Goal: Ask a question: Seek information or help from site administrators or community

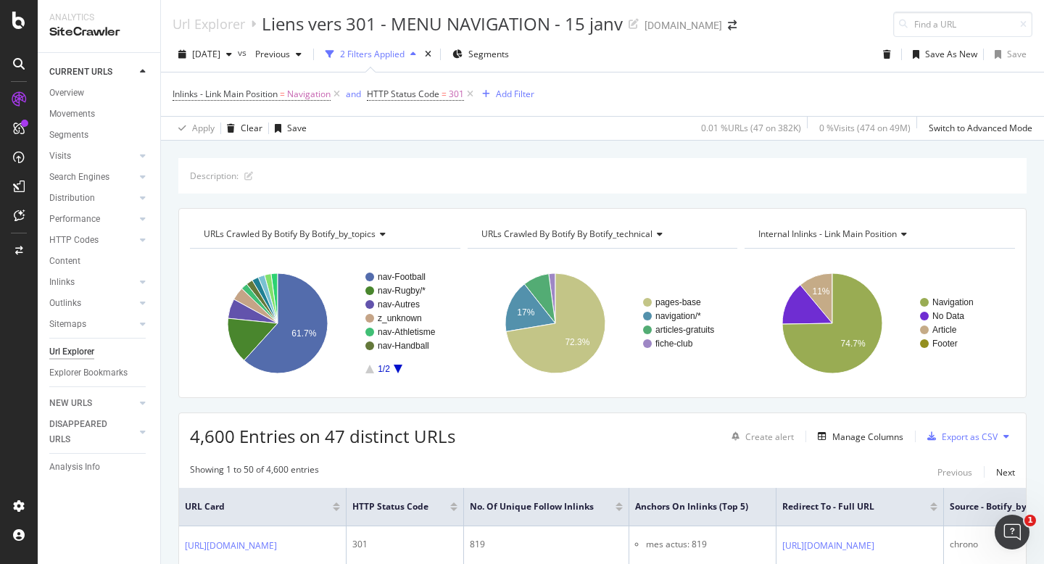
scroll to position [353, 0]
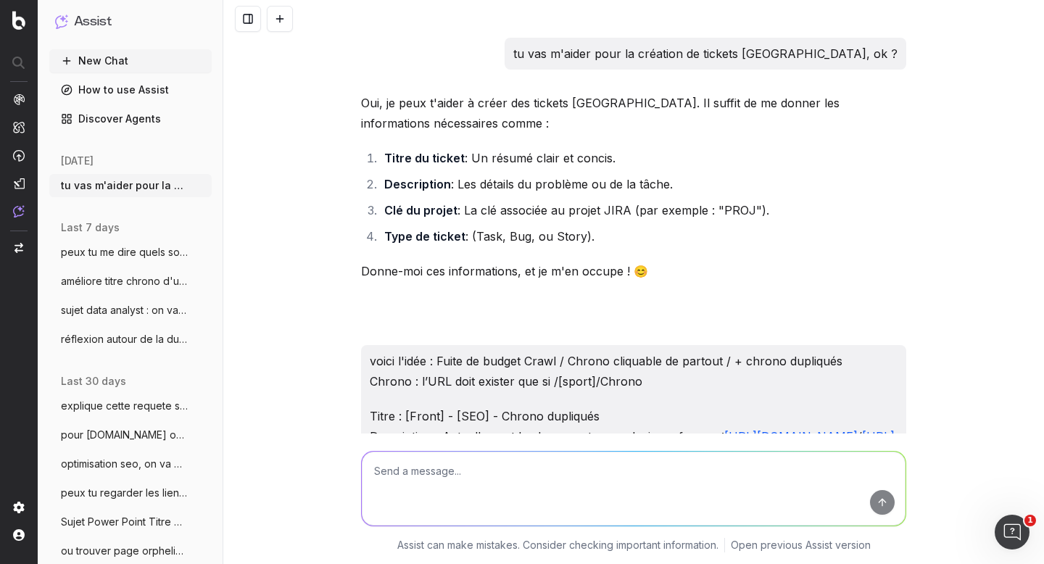
scroll to position [20, 0]
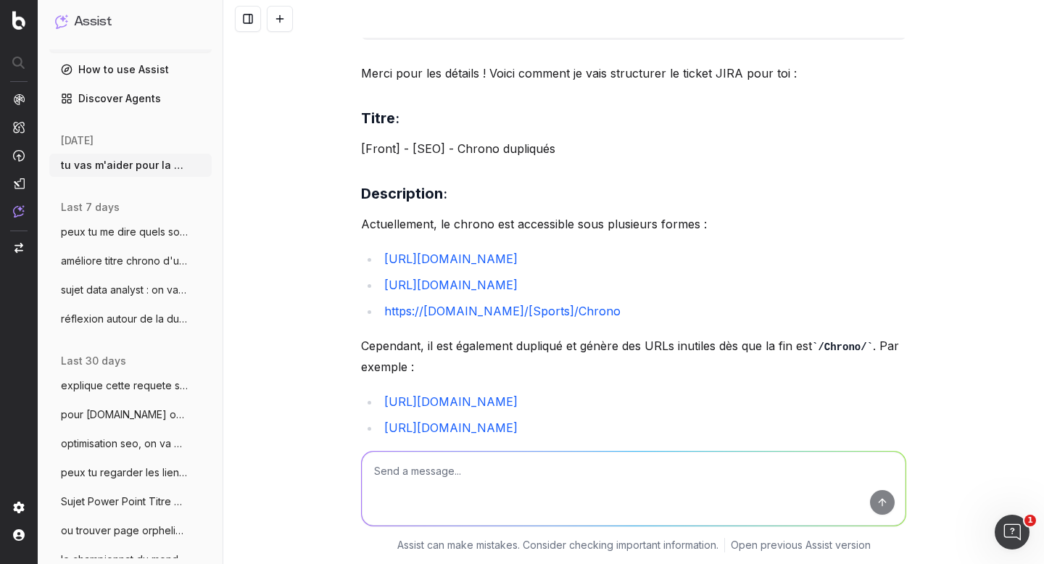
click at [546, 207] on div "Merci pour les détails ! Voici comment je vais structurer le ticket JIRA pour t…" at bounding box center [633, 428] width 545 height 730
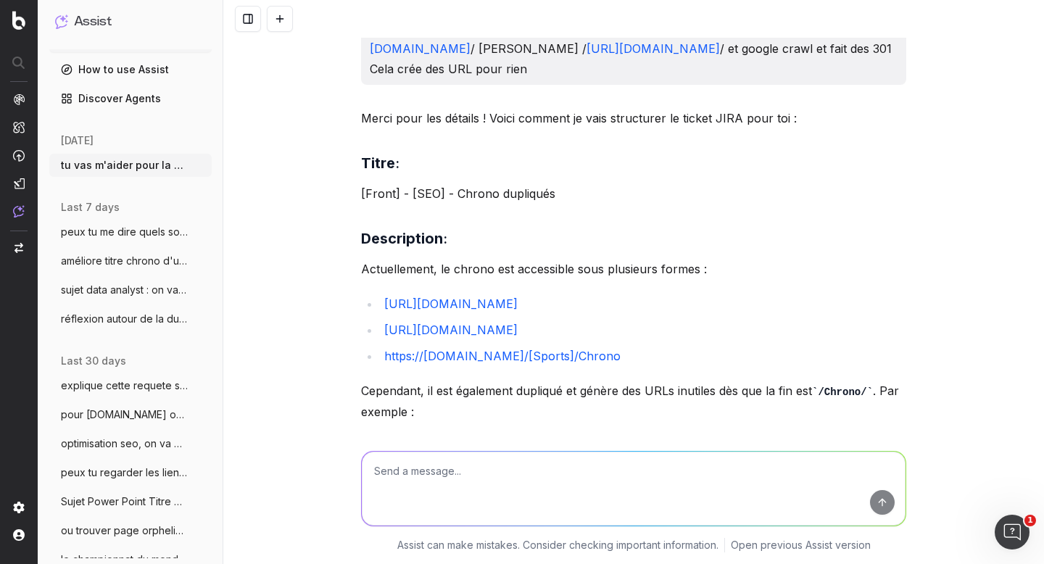
scroll to position [461, 0]
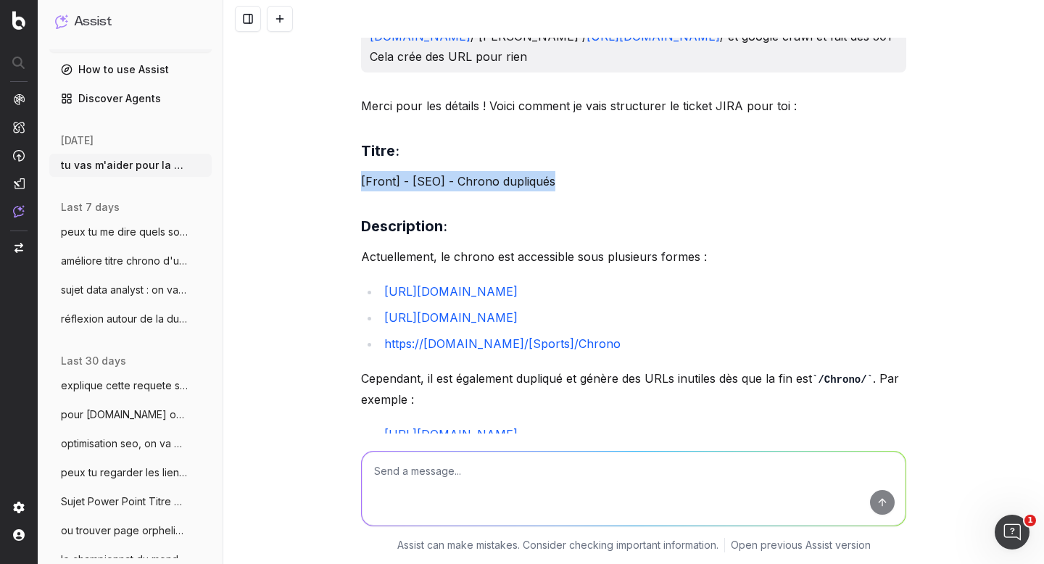
drag, startPoint x: 555, startPoint y: 219, endPoint x: 339, endPoint y: 221, distance: 215.4
click at [339, 221] on div "tu vas m'aider pour la création de tickets [GEOGRAPHIC_DATA], ok ? Oui, je peux…" at bounding box center [633, 282] width 821 height 564
copy p "[Front] - [SEO] - Chrono dupliqués"
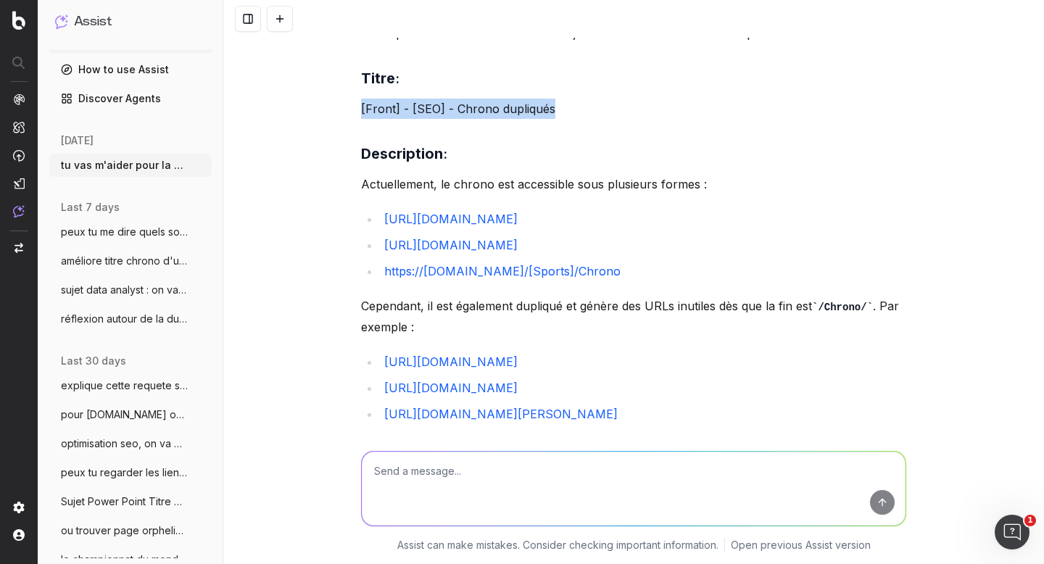
scroll to position [547, 0]
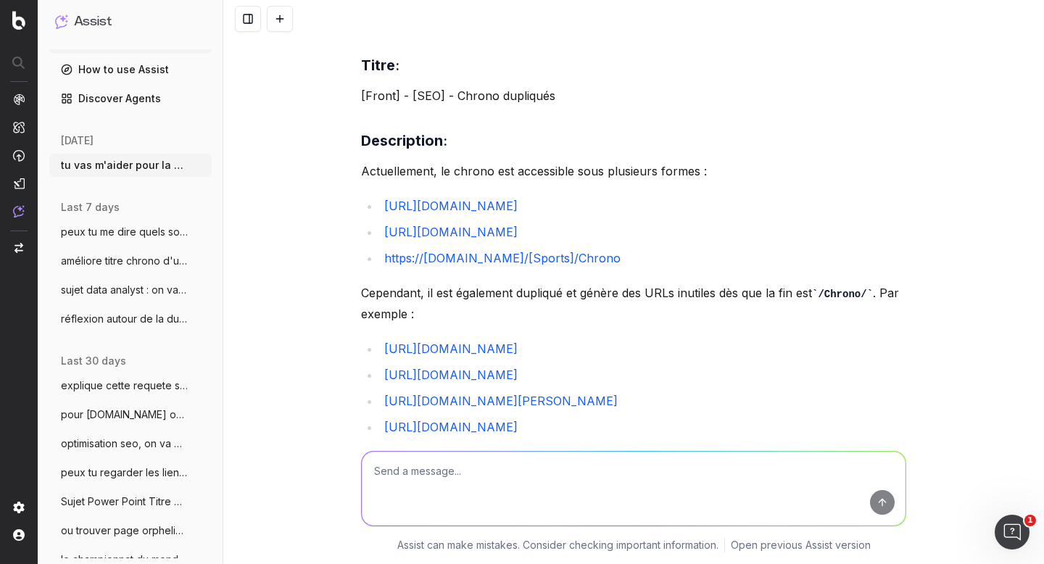
click at [537, 163] on div "Merci pour les détails ! Voici comment je vais structurer le ticket JIRA pour t…" at bounding box center [633, 375] width 545 height 730
drag, startPoint x: 355, startPoint y: 210, endPoint x: 635, endPoint y: 392, distance: 333.9
click at [635, 392] on div "Merci pour les détails ! Voici comment je vais structurer le ticket JIRA pour t…" at bounding box center [633, 375] width 545 height 730
click at [745, 359] on li "[URL][DOMAIN_NAME]" at bounding box center [643, 349] width 527 height 20
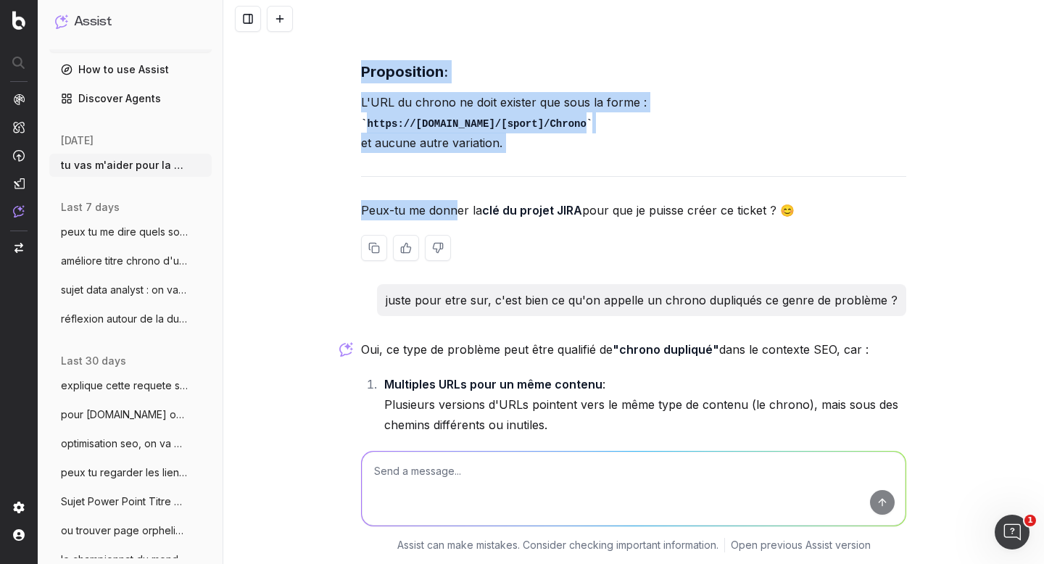
scroll to position [1005, 0]
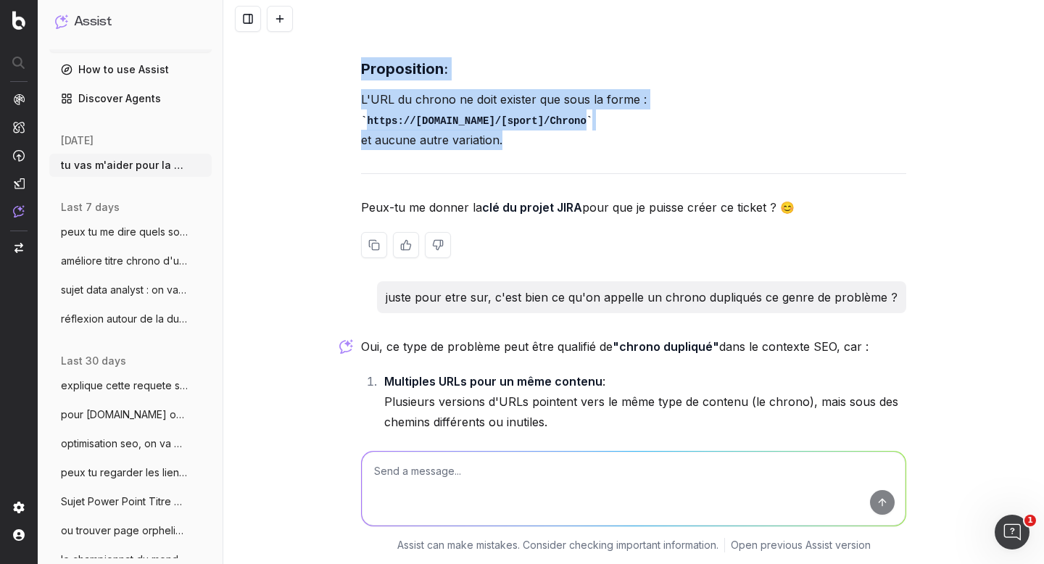
drag, startPoint x: 357, startPoint y: 60, endPoint x: 506, endPoint y: 184, distance: 194.2
copy div "Actuellement, le chrono est accessible sous plusieurs formes : [URL][DOMAIN_NAM…"
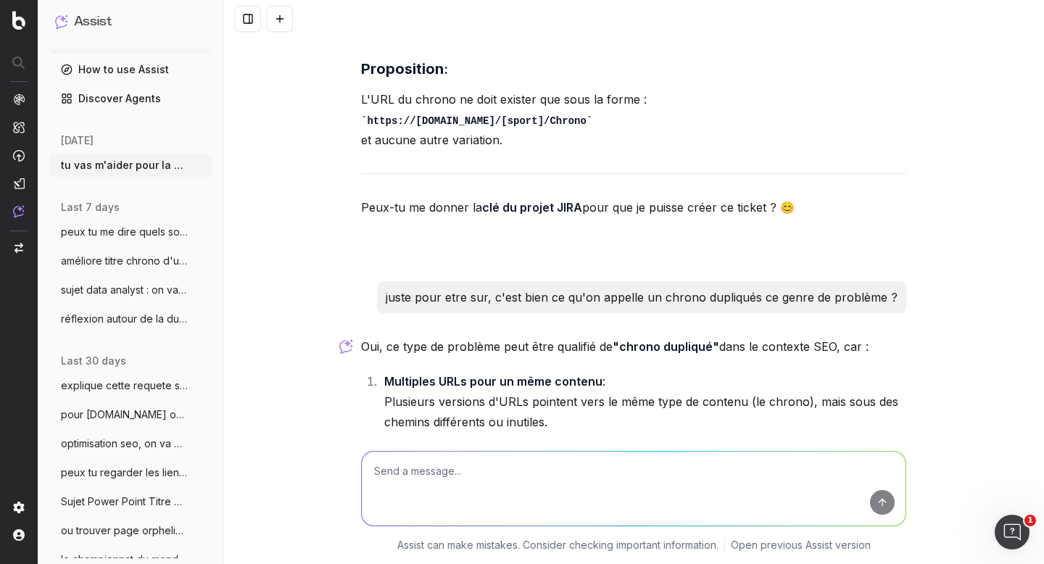
click at [305, 235] on div "tu vas m'aider pour la création de tickets [GEOGRAPHIC_DATA], ok ? Oui, je peux…" at bounding box center [633, 282] width 821 height 564
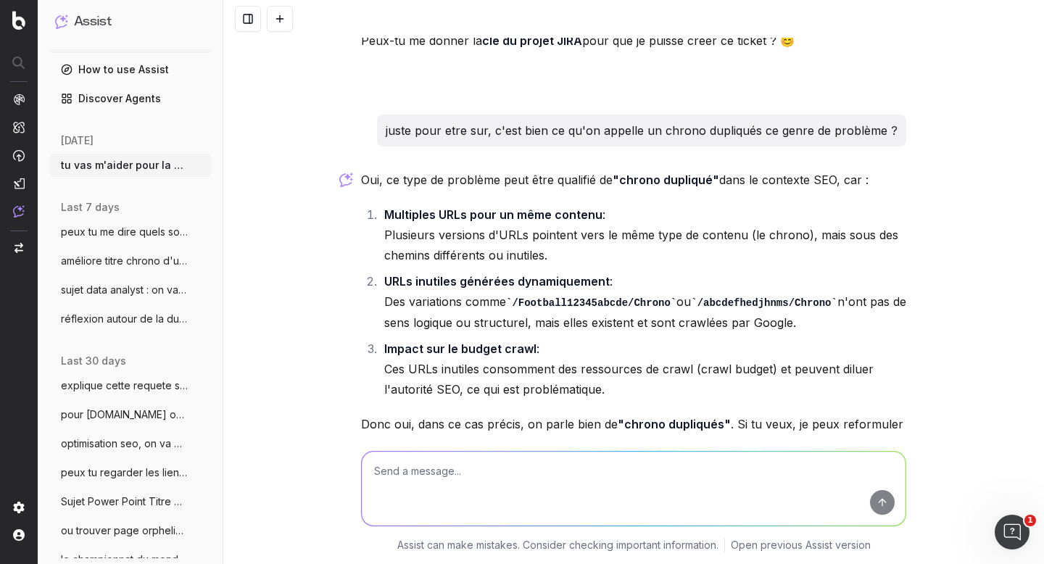
scroll to position [1296, 0]
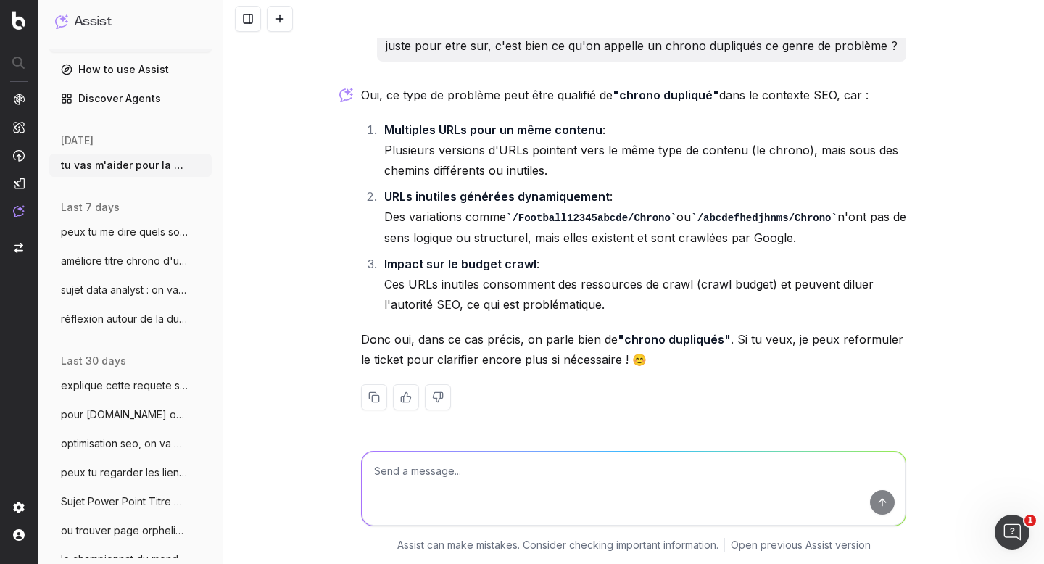
click at [442, 485] on textarea at bounding box center [634, 489] width 544 height 74
type textarea "très bien et clair. questions techniques, tu penses que c'est côté front ou bac…"
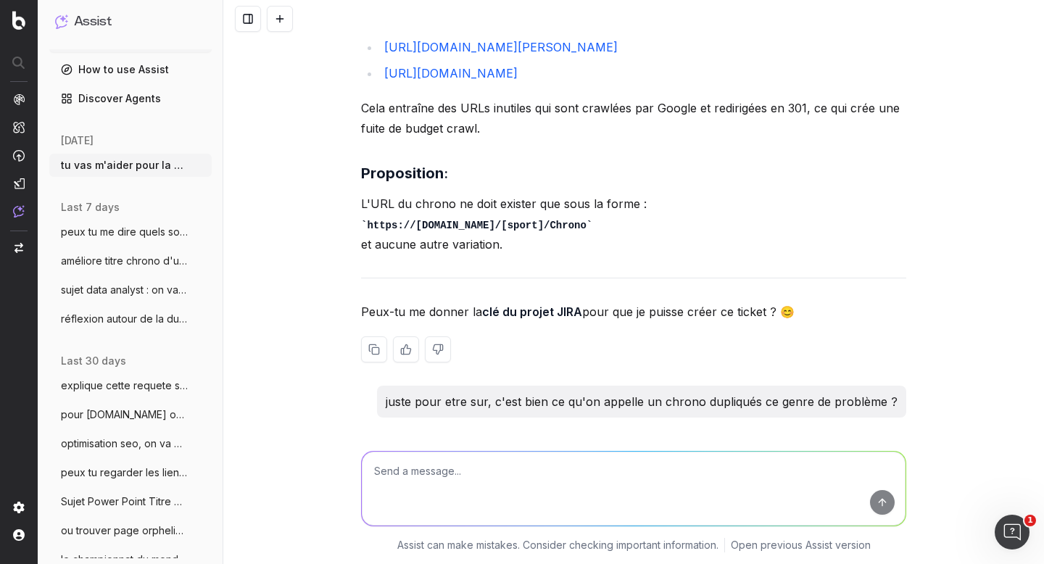
scroll to position [899, 0]
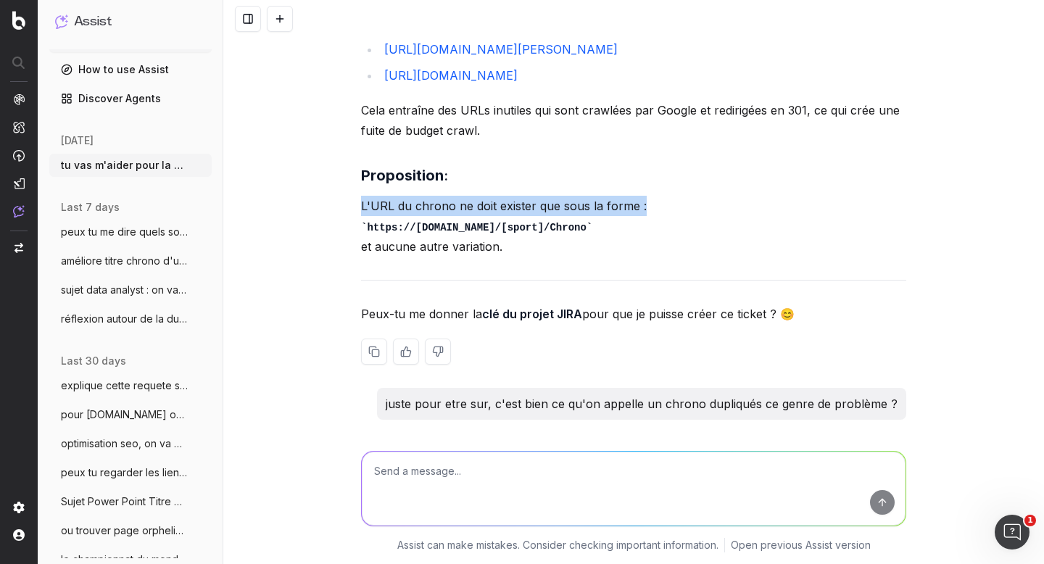
drag, startPoint x: 355, startPoint y: 244, endPoint x: 664, endPoint y: 244, distance: 308.2
click at [664, 244] on p "L'URL du chrono ne doit exister que sous la forme : https://[DOMAIN_NAME]/[spor…" at bounding box center [633, 227] width 545 height 62
copy p "L'URL du chrono ne doit exister que sous la forme :"
click at [478, 464] on textarea at bounding box center [634, 489] width 544 height 74
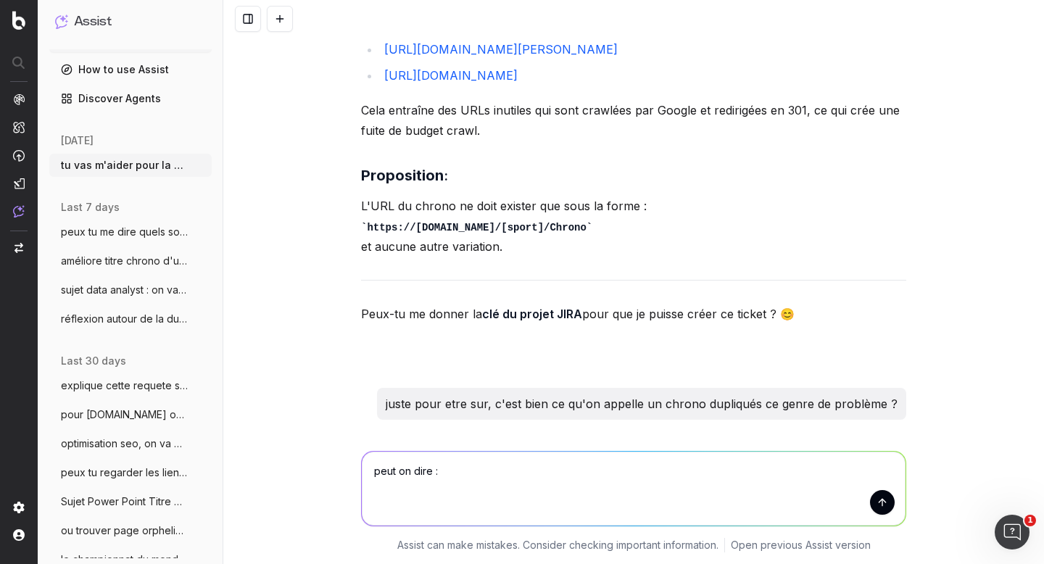
paste textarea "L'URL du chrono ne doit exister que sous la forme :"
click at [466, 472] on textarea "peut on dire : L'URL du chrono ne doit exister que sous la forme :" at bounding box center [634, 489] width 544 height 74
click at [773, 480] on textarea "peut on dire : L'URL dynamique du chrono ne doit exister que sous la forme :" at bounding box center [634, 489] width 544 height 74
drag, startPoint x: 352, startPoint y: 261, endPoint x: 625, endPoint y: 266, distance: 273.5
click at [625, 266] on div "tu vas m'aider pour la création de tickets [GEOGRAPHIC_DATA], ok ? Oui, je peux…" at bounding box center [633, 500] width 557 height 2723
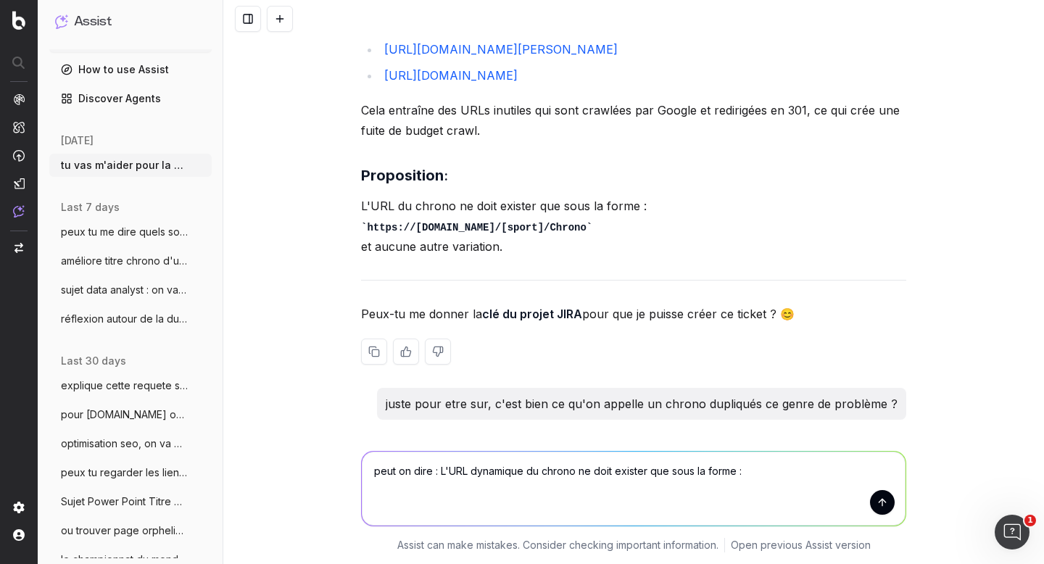
copy code "https://[DOMAIN_NAME]/[sport]/Chrono"
click at [762, 475] on textarea "peut on dire : L'URL dynamique du chrono ne doit exister que sous la forme :" at bounding box center [634, 489] width 544 height 74
paste textarea "https://[DOMAIN_NAME]/[sport]/Chrono"
type textarea "peut on dire : L'URL dynamique du chrono ne doit exister que sous la forme :htt…"
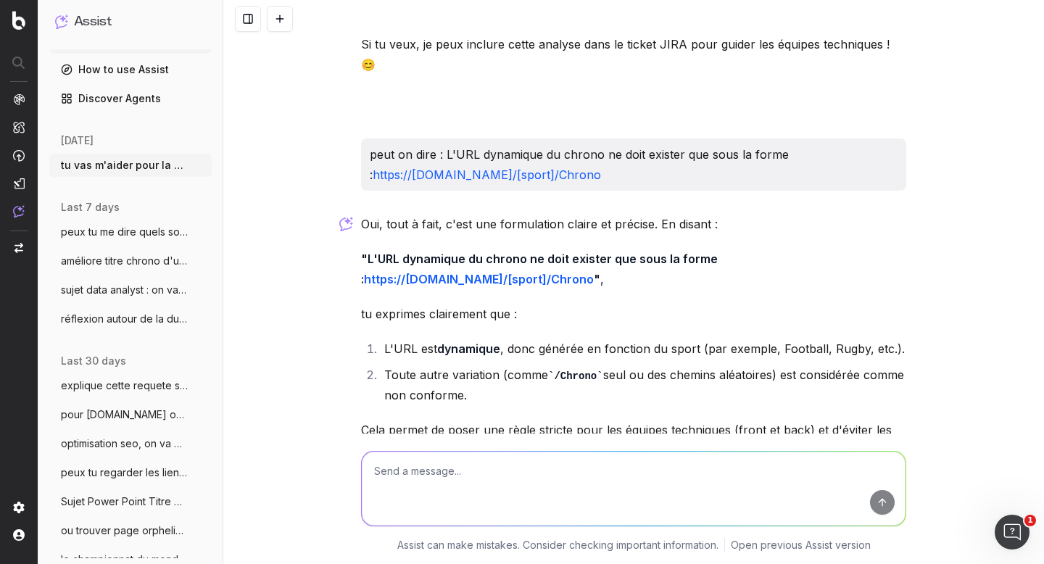
scroll to position [2765, 0]
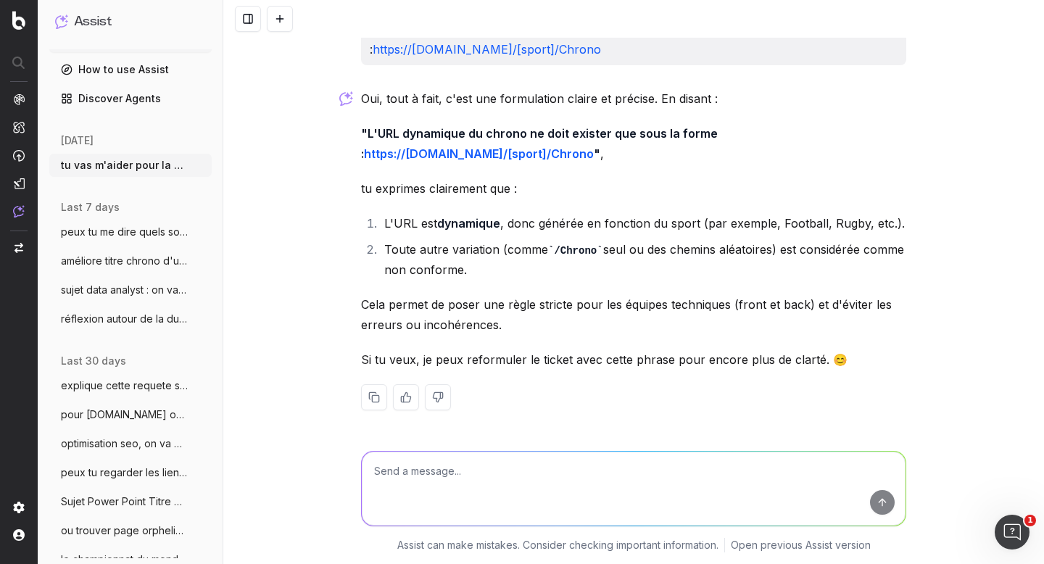
click at [463, 490] on textarea at bounding box center [634, 489] width 544 height 74
type textarea "très bien, on va passer sur un autre sujet et ticket, ok ?"
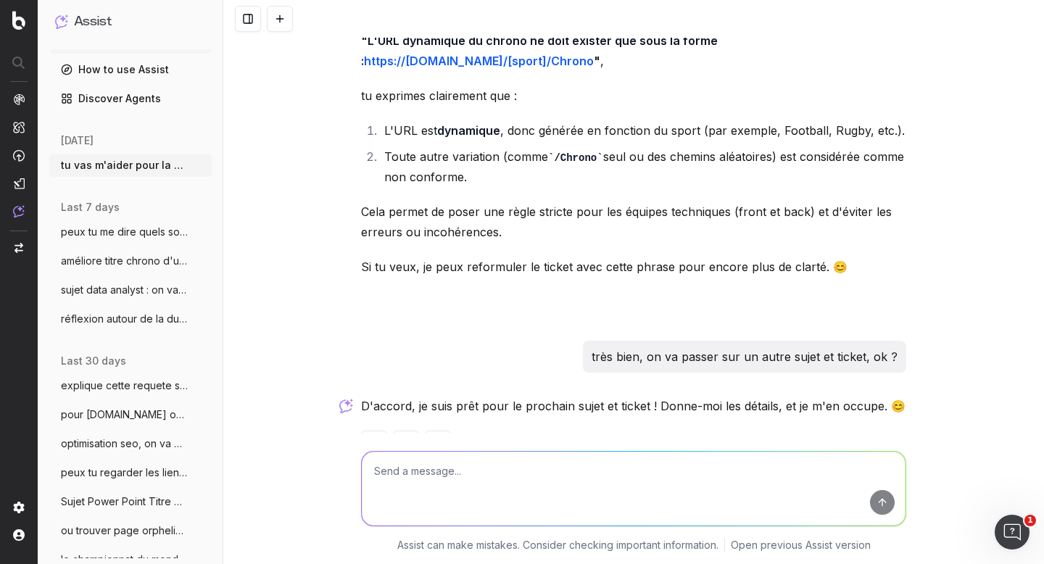
scroll to position [2905, 0]
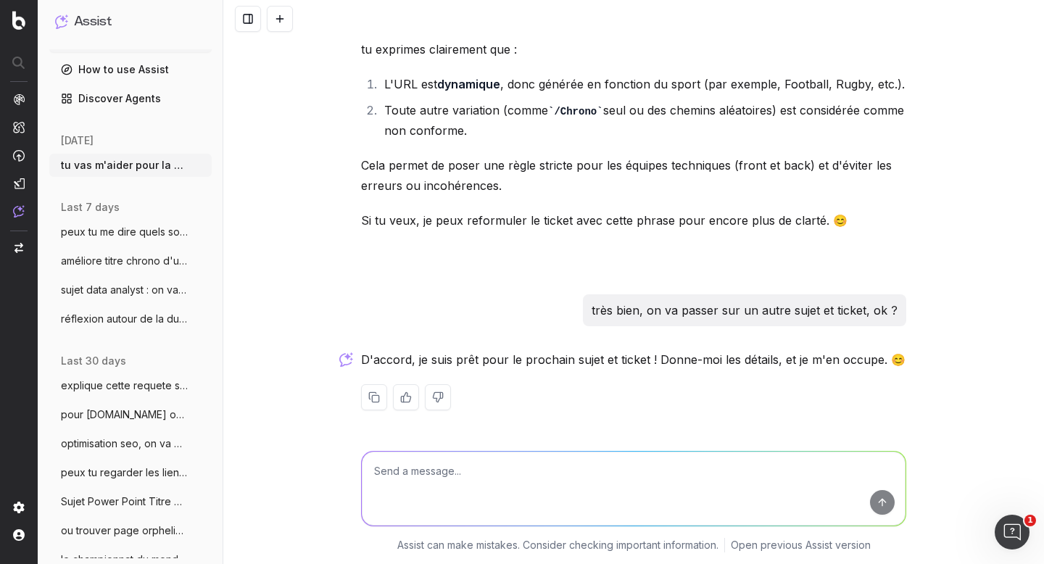
click at [455, 472] on textarea at bounding box center [634, 489] width 544 height 74
paste textarea "Appliquer le format bouton au texte Chrono"
click at [677, 471] on textarea "Appliquer le format bouton au texte Chrono présent sur la home desktop" at bounding box center [634, 489] width 544 height 74
click at [621, 472] on textarea "Appliquer le format bouton au texte Chrono présent sur la home / desktop" at bounding box center [634, 489] width 544 height 74
click at [714, 470] on textarea "Appliquer le format bouton au texte Chrono présent à la fois sur la home / desk…" at bounding box center [634, 489] width 544 height 74
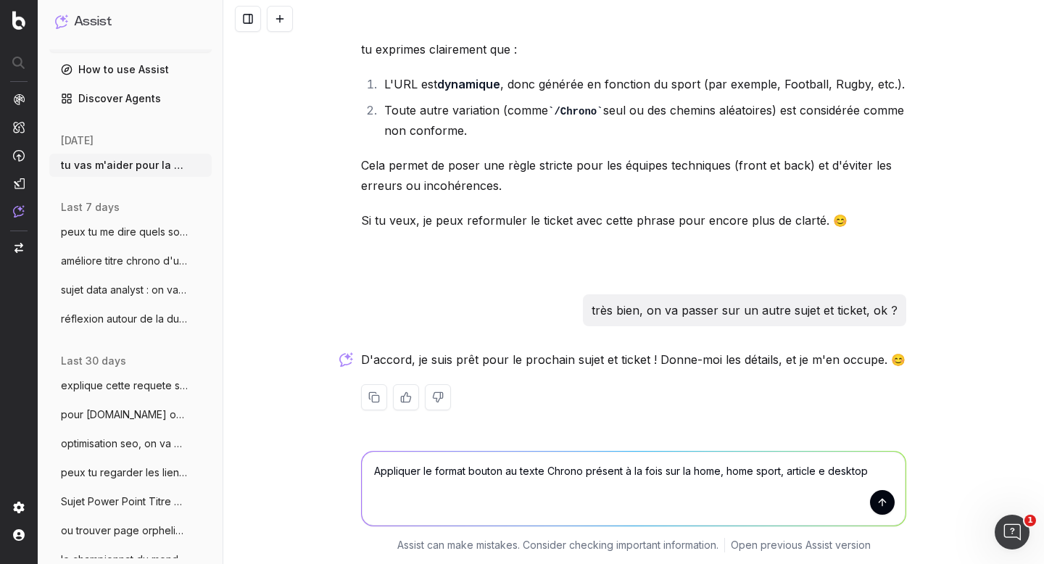
type textarea "Appliquer le format bouton au texte Chrono présent à la fois sur la home, home …"
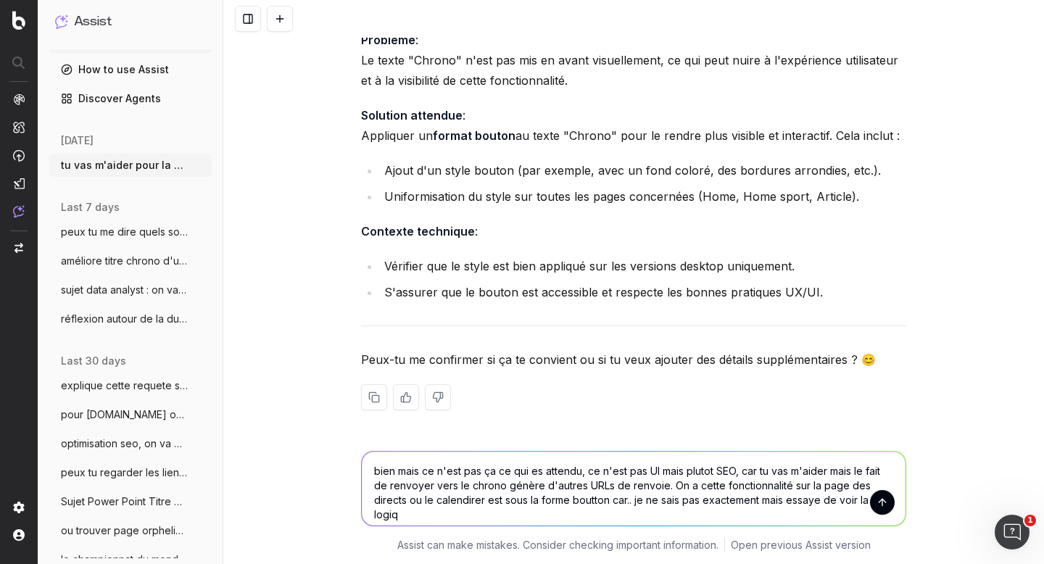
scroll to position [3710, 0]
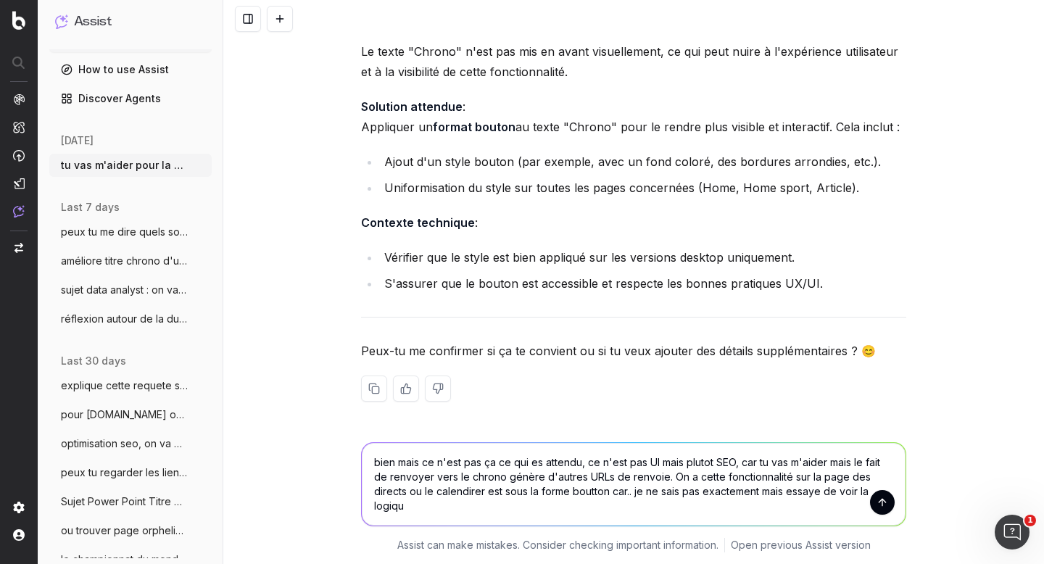
type textarea "bien mais ce n'est pas ça ce qui es attendu, ce n'est pas UI mais plutot SEO, c…"
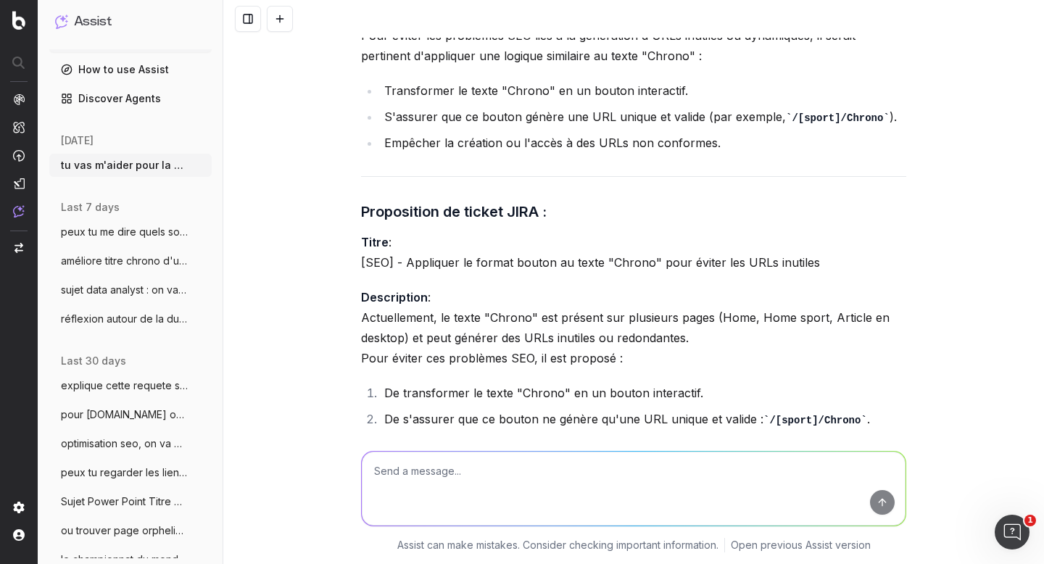
scroll to position [4689, 0]
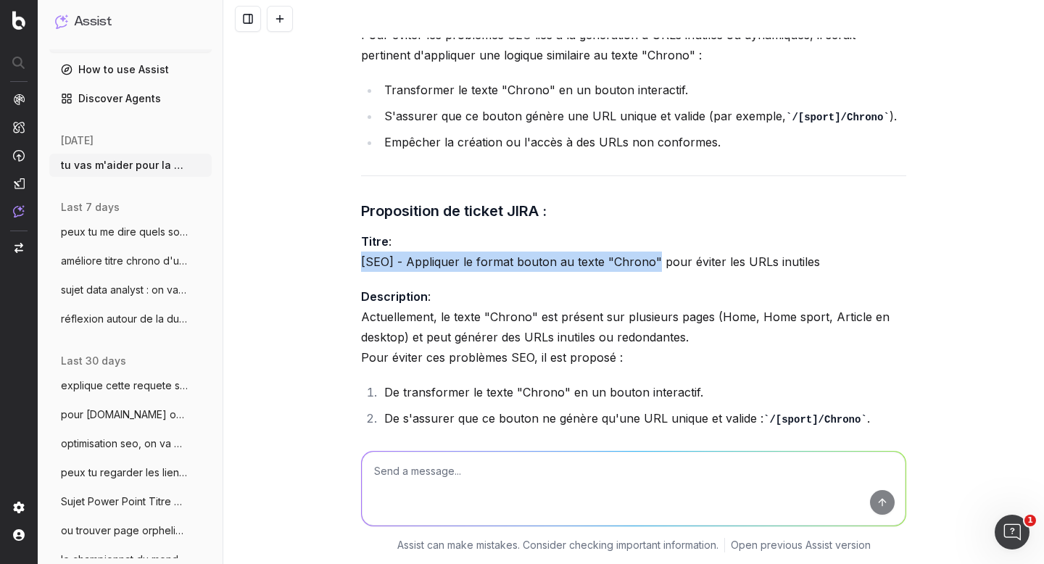
drag, startPoint x: 348, startPoint y: 277, endPoint x: 647, endPoint y: 279, distance: 298.8
click at [647, 279] on div "tu vas m'aider pour la création de tickets [GEOGRAPHIC_DATA], ok ? Oui, je peux…" at bounding box center [633, 282] width 821 height 564
copy p "[SEO] - Appliquer le format bouton au texte "Chrono""
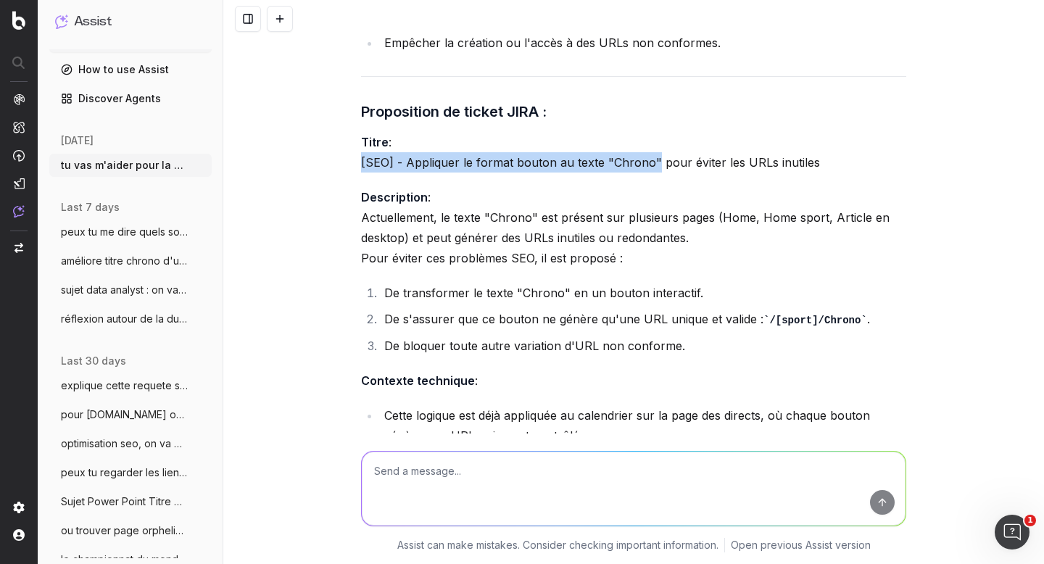
scroll to position [4797, 0]
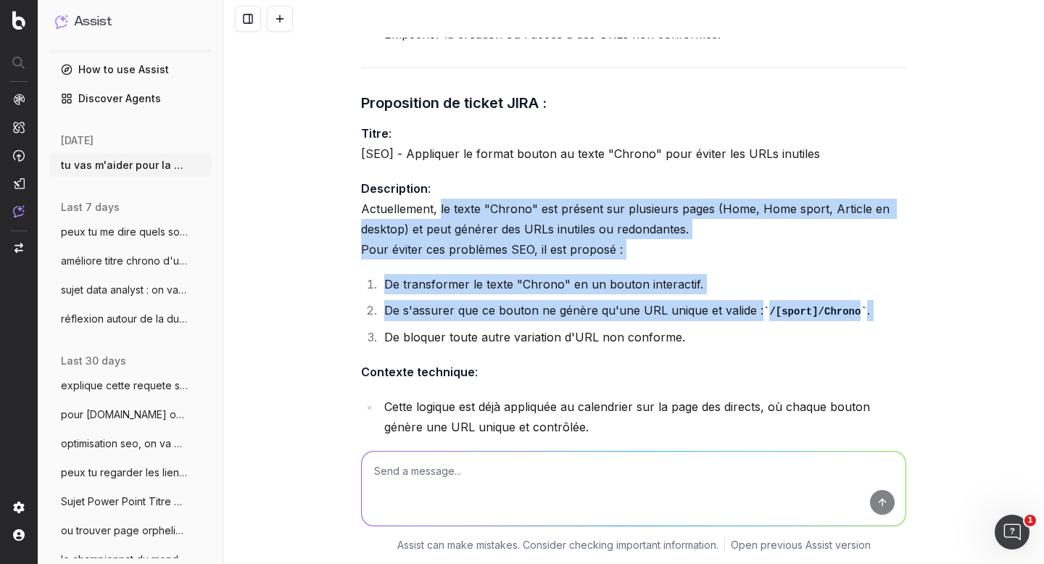
drag, startPoint x: 434, startPoint y: 223, endPoint x: 509, endPoint y: 338, distance: 137.8
click at [509, 338] on div "Ah, je comprends mieux maintenant : le problème est lié au SEO et non à l'UI. I…" at bounding box center [633, 28] width 545 height 1184
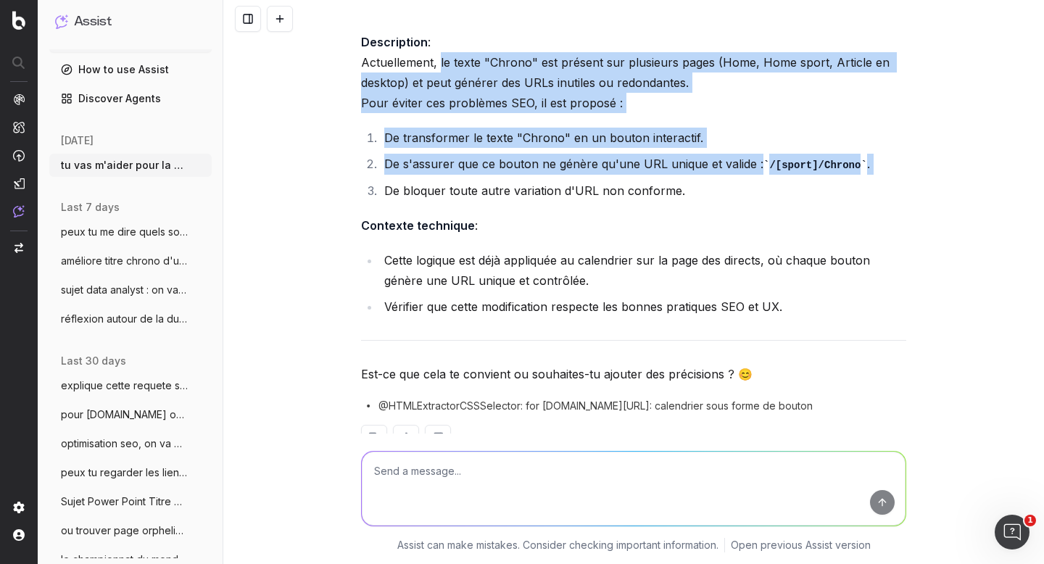
scroll to position [4908, 0]
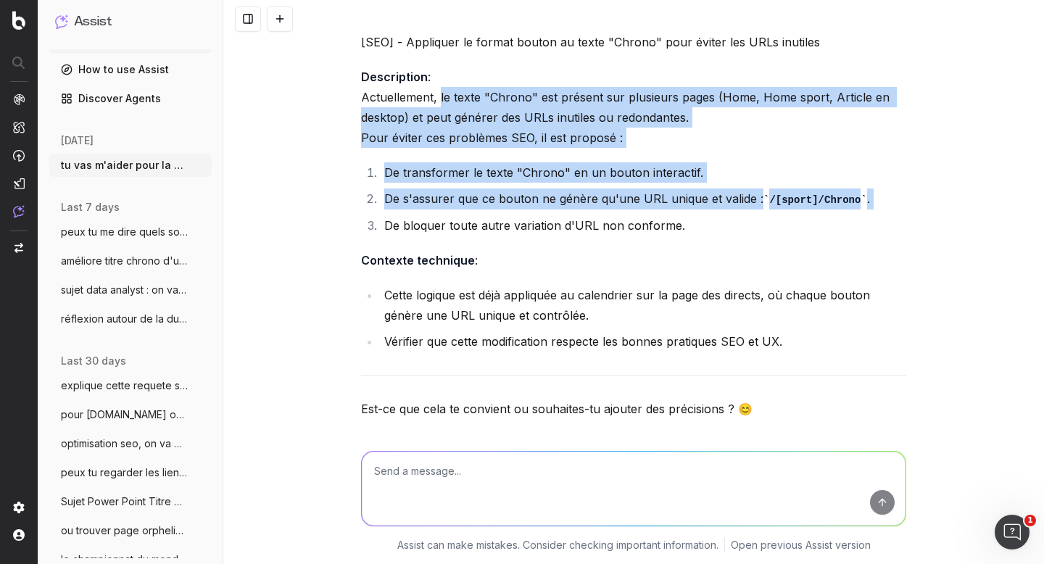
click at [503, 210] on li "De s'assurer que ce bouton ne génère qu'une URL unique et valide : /[sport]/Chr…" at bounding box center [643, 199] width 527 height 21
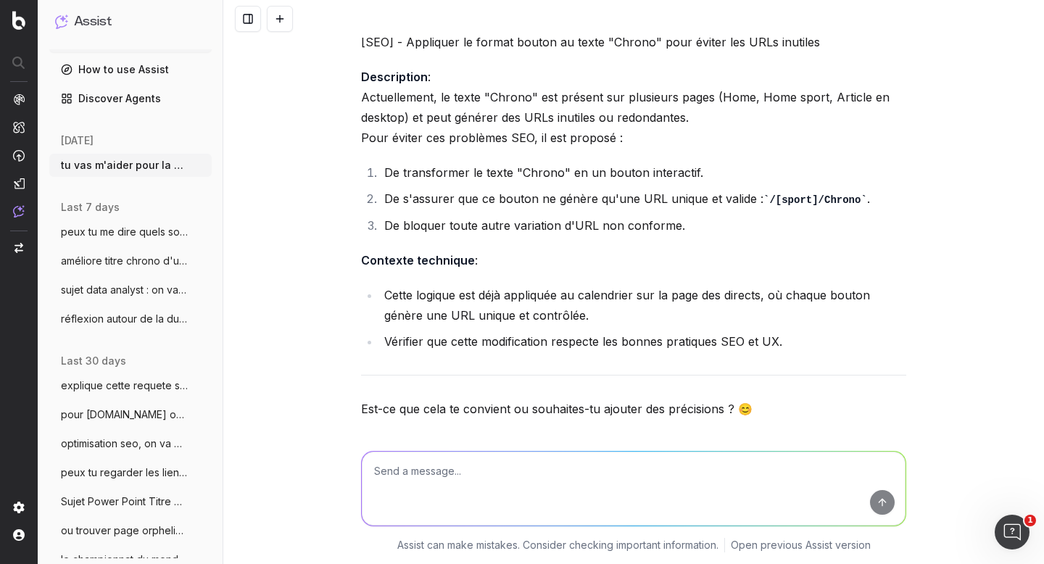
drag, startPoint x: 435, startPoint y: 111, endPoint x: 680, endPoint y: 324, distance: 324.9
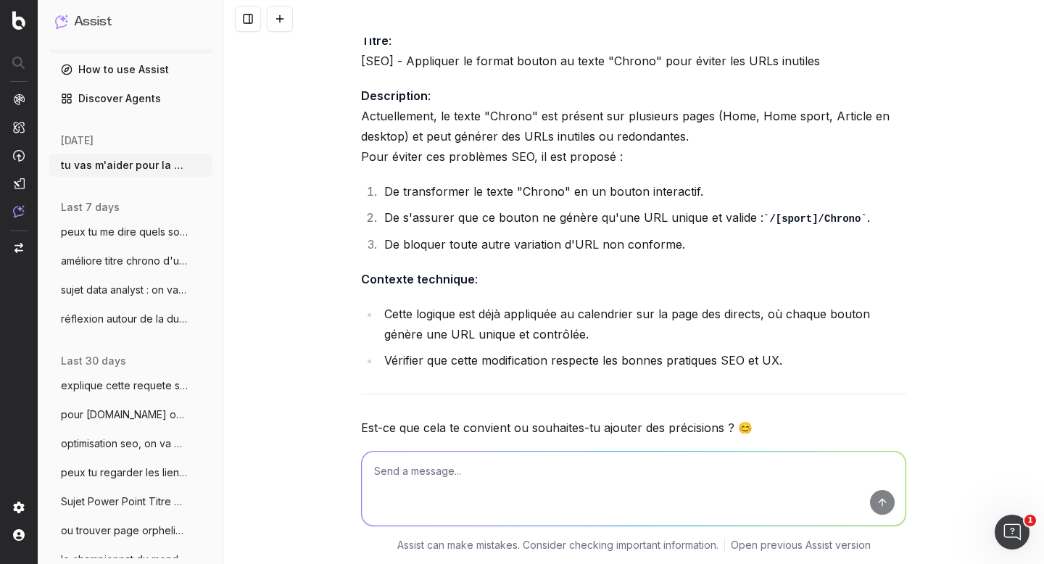
scroll to position [4888, 0]
copy div "le texte "Chrono" est présent sur plusieurs pages (Home, Home sport, Article en…"
click at [507, 461] on textarea at bounding box center [634, 489] width 544 height 74
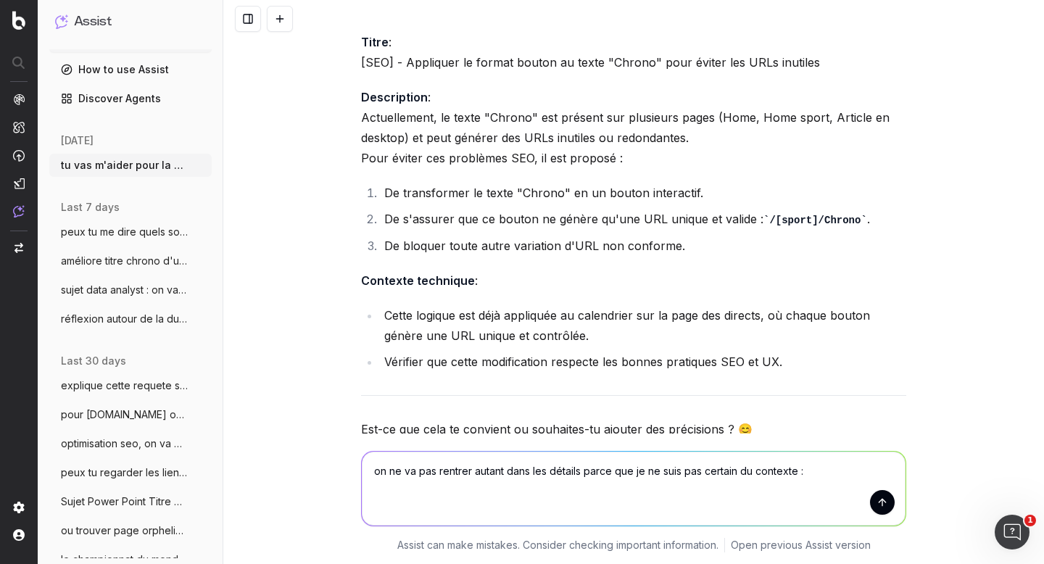
paste textarea "En desktop, le Chrono est présent sur quasiment toutes les pages du site (home …"
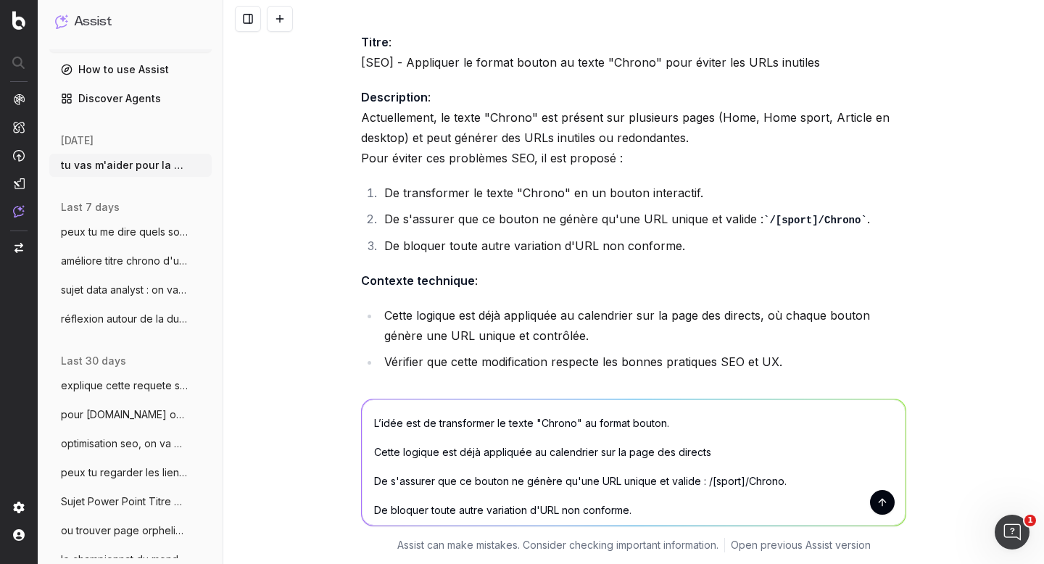
scroll to position [58, 0]
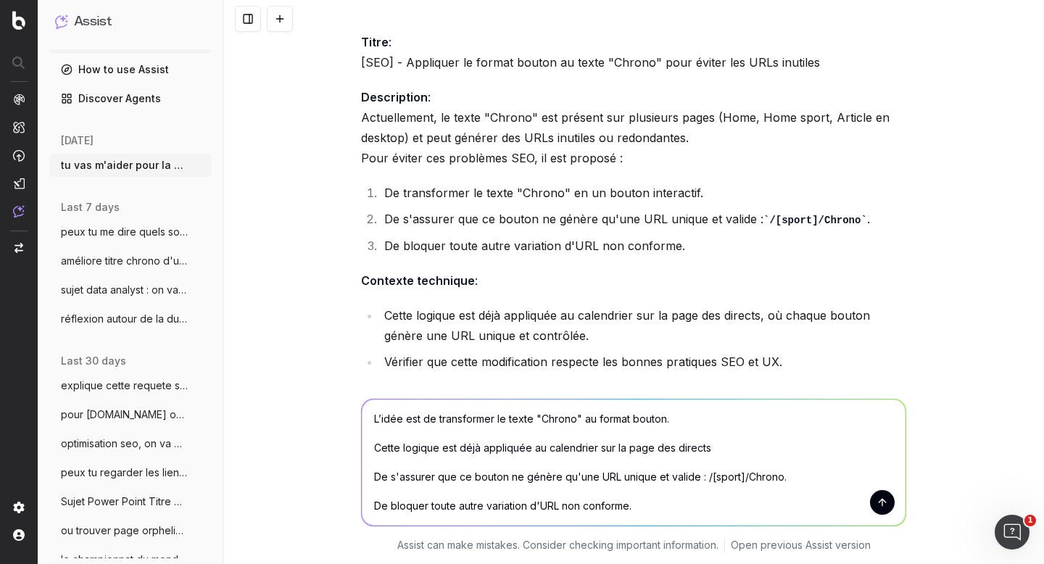
click at [793, 475] on textarea "on ne va pas rentrer autant dans les détails parce que je ne suis pas certain d…" at bounding box center [634, 463] width 544 height 126
click at [699, 477] on textarea "on ne va pas rentrer autant dans les détails parce que je ne suis pas certain d…" at bounding box center [634, 463] width 544 height 126
type textarea "on ne va pas rentrer autant dans les détails parce que je ne suis pas certain d…"
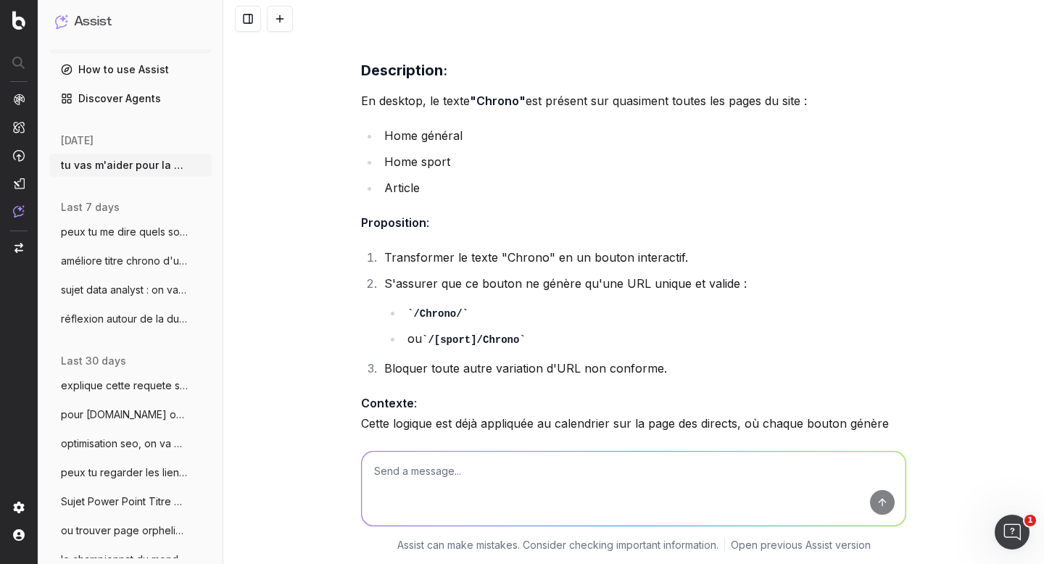
scroll to position [5780, 0]
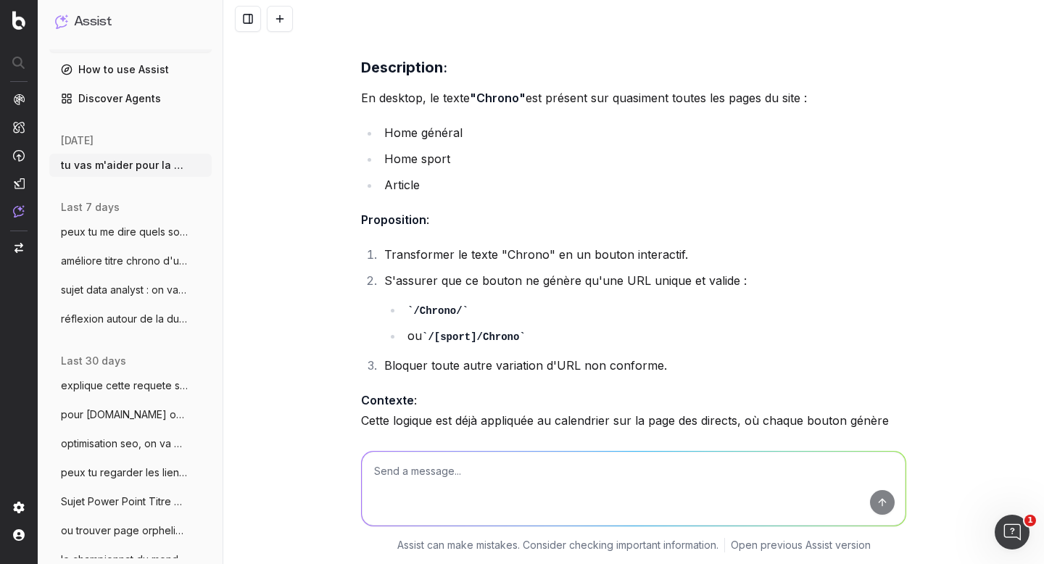
click at [448, 479] on textarea at bounding box center [634, 489] width 544 height 74
type textarea "a"
paste textarea "En desktop, le Chrono est présent sur quasiment toutes les pages du site (home …"
type textarea "ça ? En desktop, le Chrono est présent sur quasiment toutes les pages du site (…"
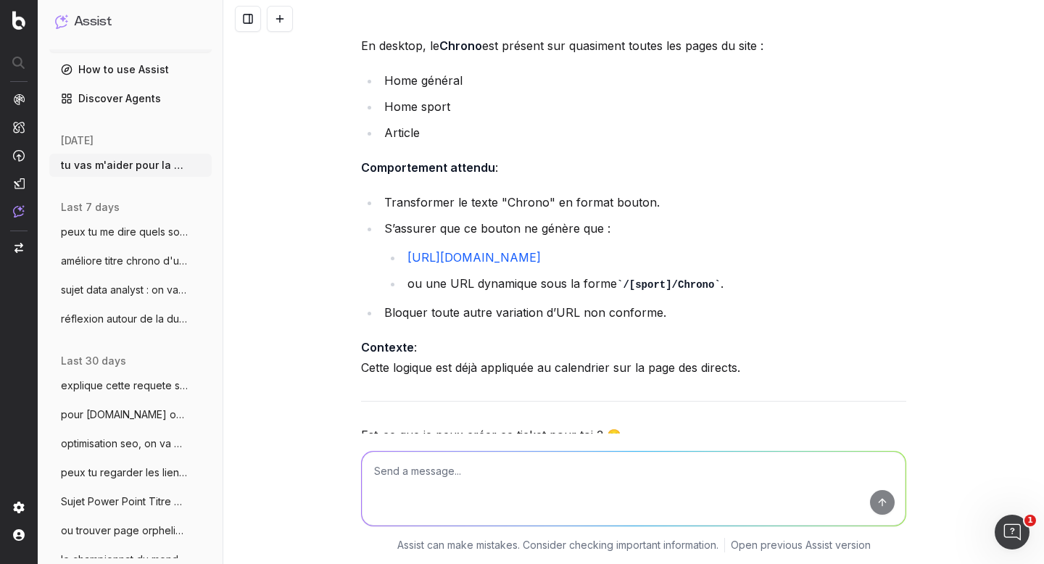
scroll to position [6706, 0]
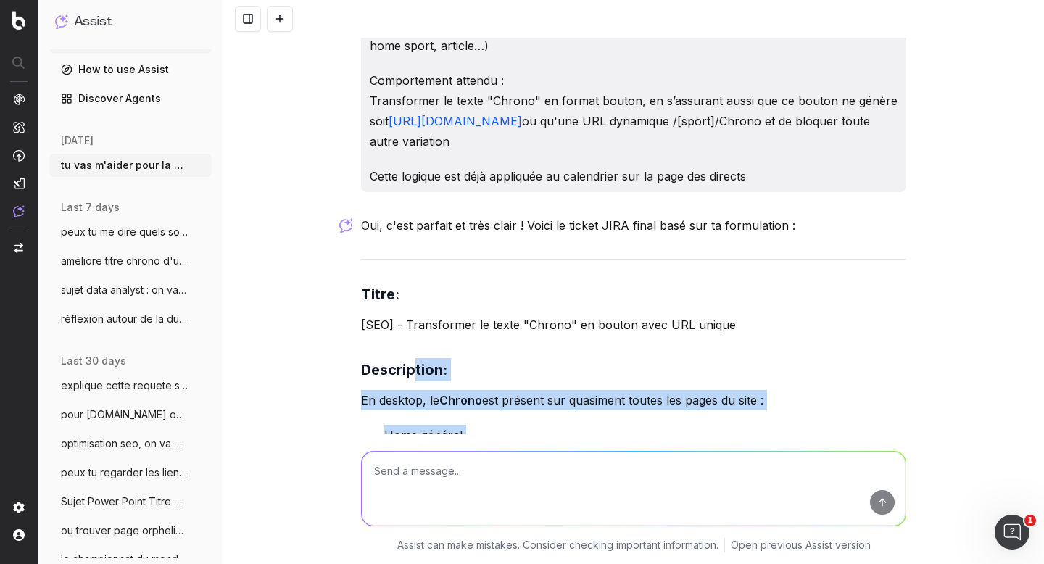
drag, startPoint x: 752, startPoint y: 363, endPoint x: 409, endPoint y: 369, distance: 343.1
click at [409, 369] on div "Oui, c'est parfait et très clair ! Voici le ticket JIRA final basé sur ta formu…" at bounding box center [633, 539] width 545 height 649
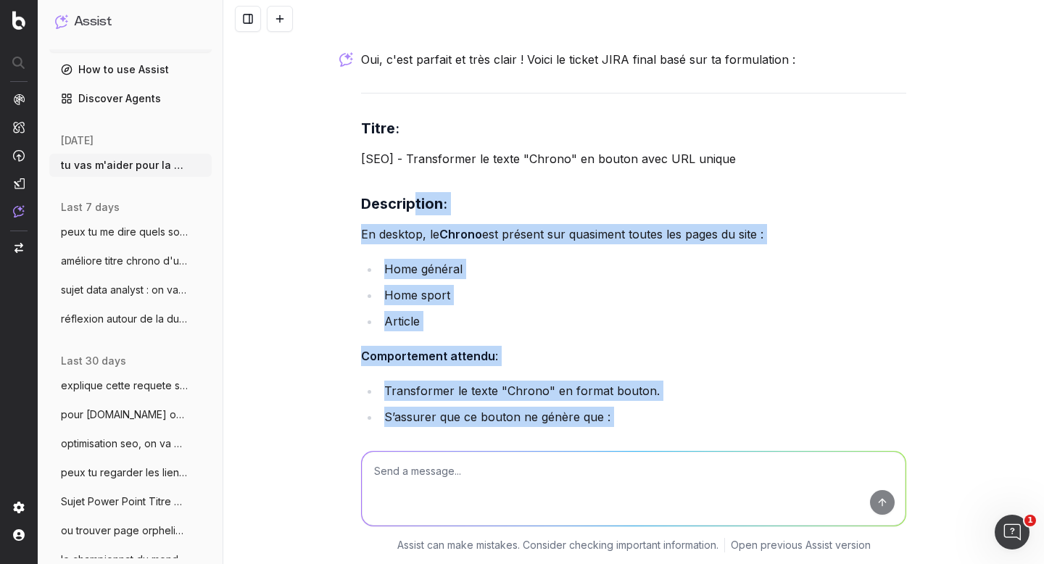
click at [565, 285] on li "Home sport" at bounding box center [643, 295] width 527 height 20
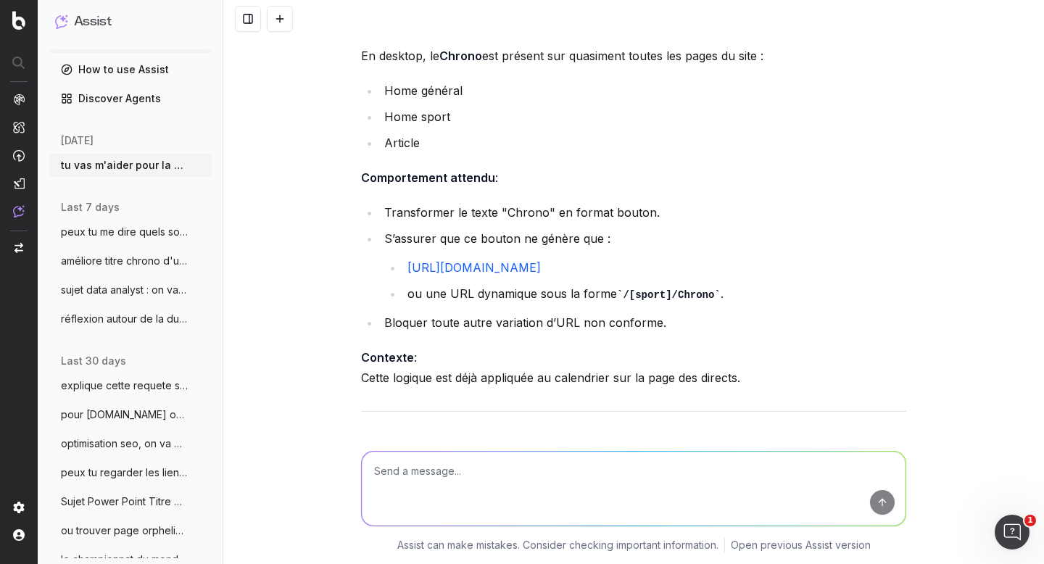
scroll to position [6706, 0]
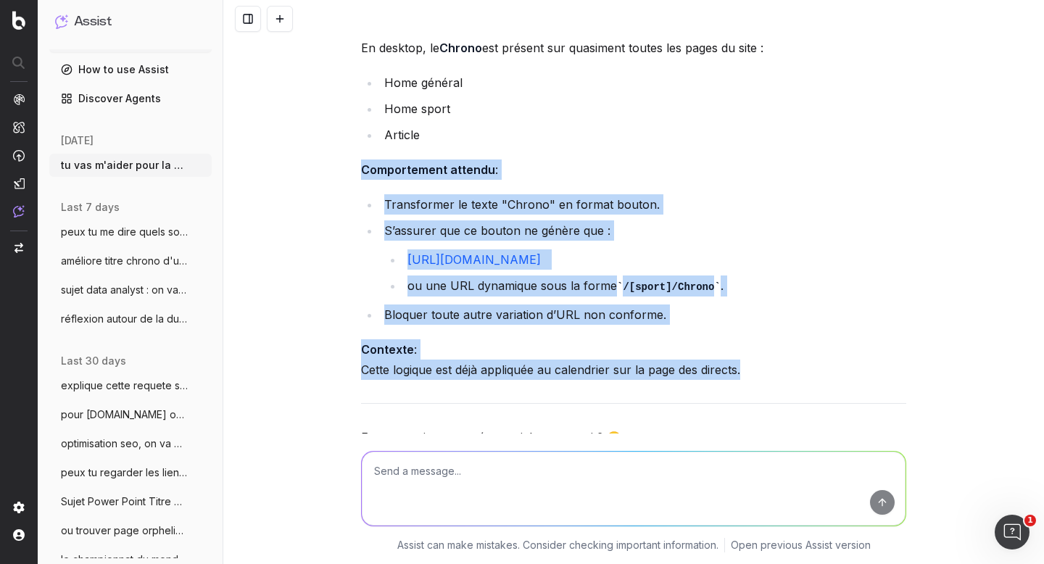
drag, startPoint x: 354, startPoint y: 160, endPoint x: 766, endPoint y: 362, distance: 458.6
copy div "Comportement attendu : Transformer le texte "Chrono" en format bouton. S’assure…"
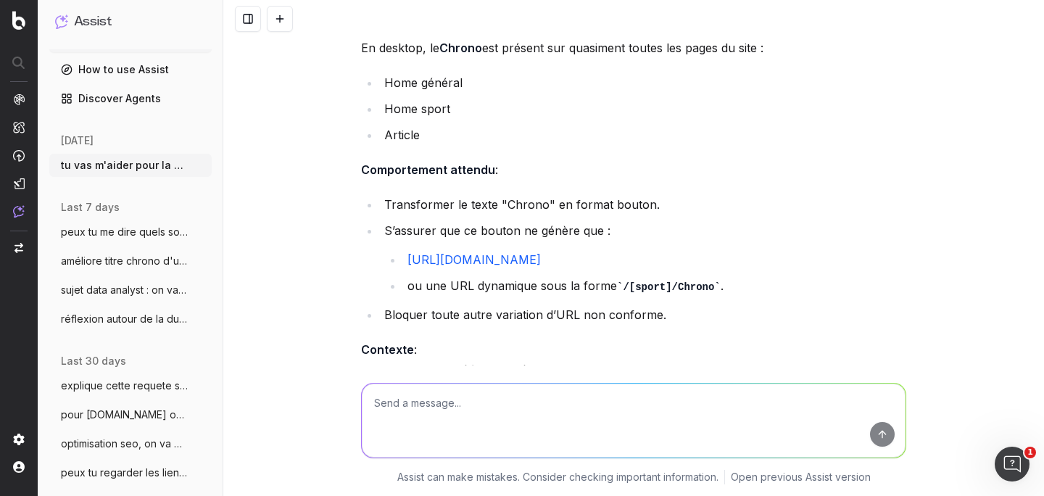
click at [444, 400] on textarea at bounding box center [634, 421] width 544 height 74
type textarea "le fait d'appliquer le format button au lieu de chrono title ça fait quoi ? d'u…"
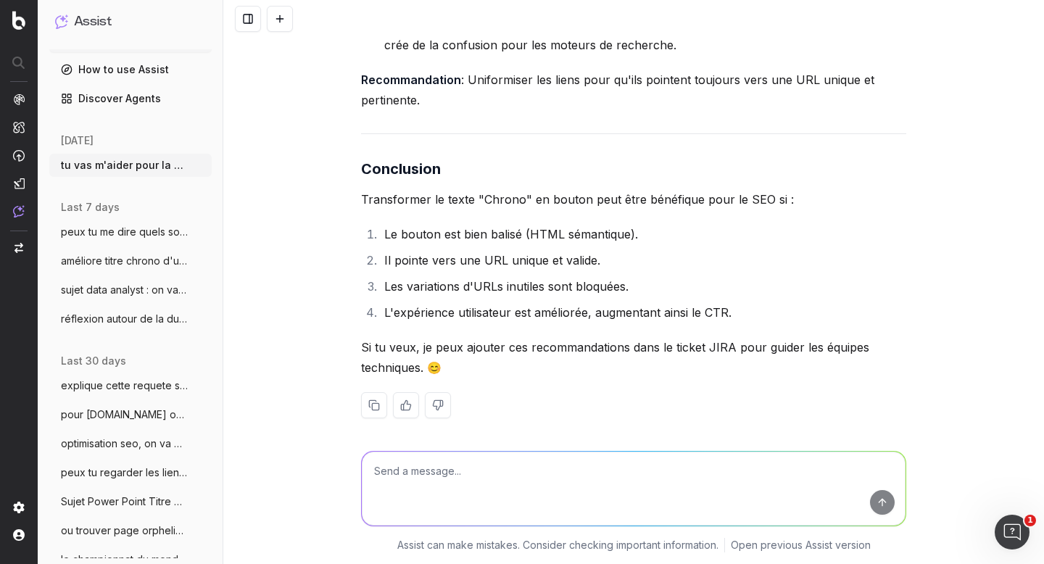
scroll to position [8453, 0]
click at [442, 468] on textarea at bounding box center [634, 489] width 544 height 74
paste textarea "Cette logique est déjà appliquée au calendrier sur la page des directs"
click at [373, 471] on textarea "Cette logique est déjà appliquée au calendrier sur la page des directs" at bounding box center [634, 489] width 544 height 74
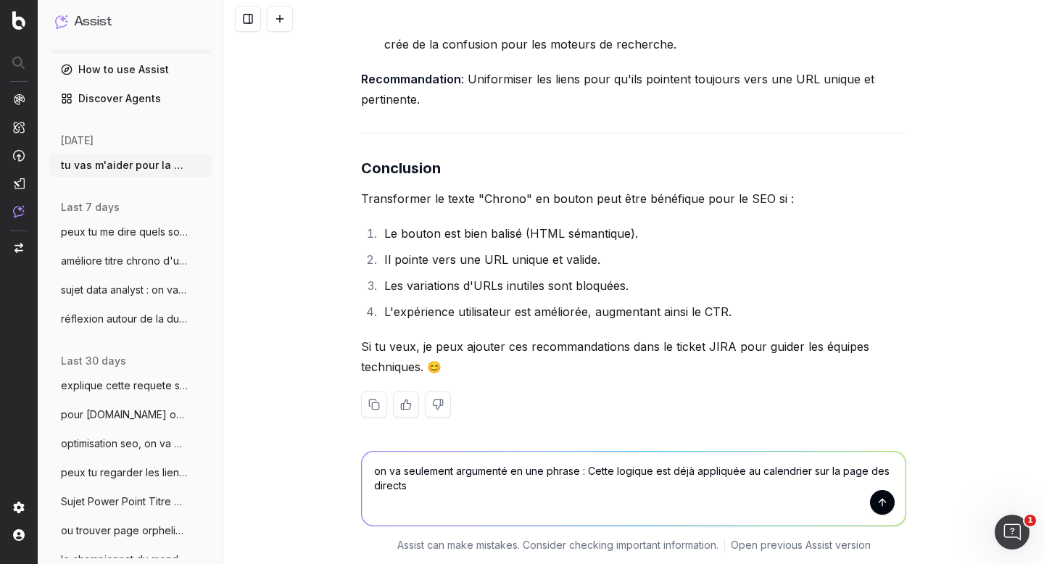
click at [430, 487] on textarea "on va seulement argumenté en une phrase : Cette logique est déjà appliquée au c…" at bounding box center [634, 489] width 544 height 74
type textarea "on va seulement argumenté en une phrase : Cette logique est déjà appliquée au c…"
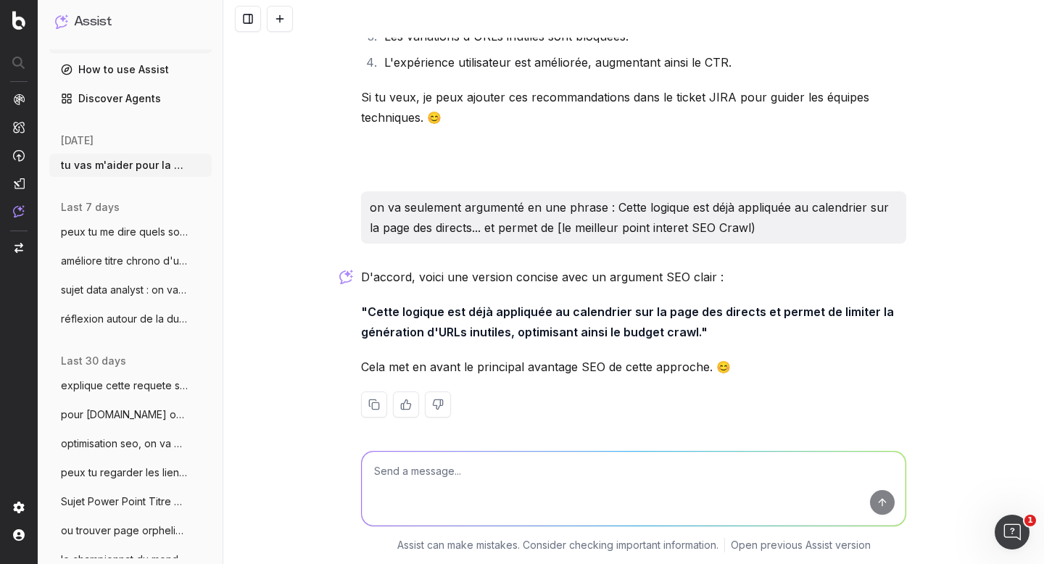
scroll to position [8699, 0]
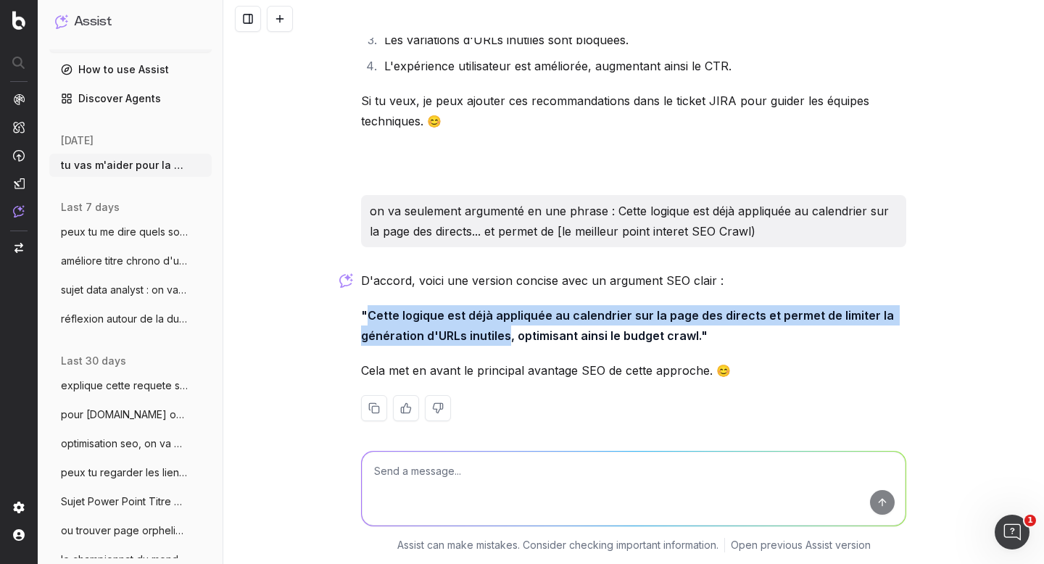
drag, startPoint x: 364, startPoint y: 302, endPoint x: 503, endPoint y: 328, distance: 141.5
click at [503, 328] on strong ""Cette logique est déjà appliquée au calendrier sur la page des directs et perm…" at bounding box center [629, 325] width 536 height 35
copy strong "Cette logique est déjà appliquée au calendrier sur la page des directs et perme…"
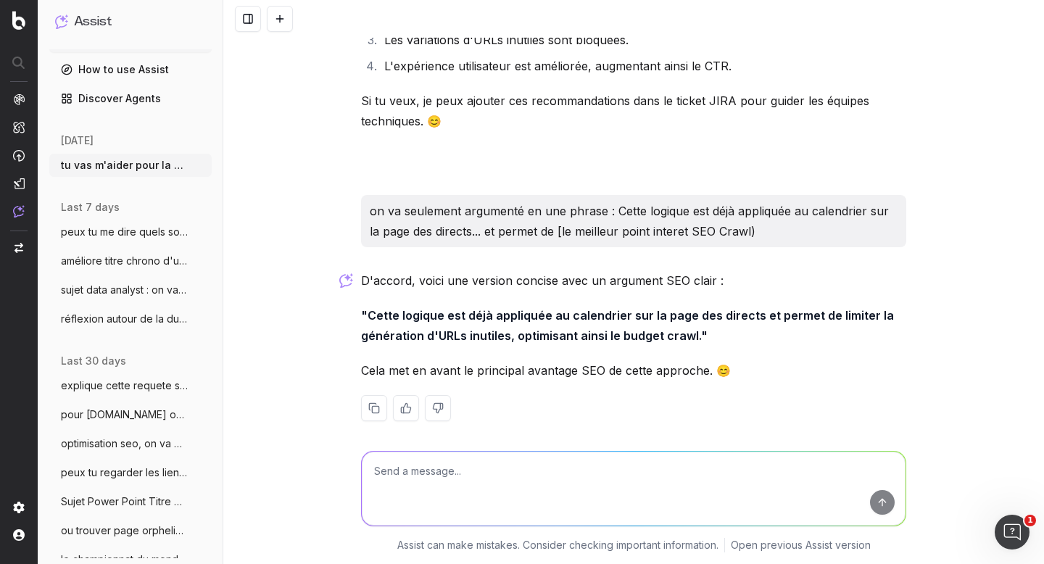
click at [471, 472] on textarea at bounding box center [634, 489] width 544 height 74
click at [441, 488] on textarea "et une" at bounding box center [634, 489] width 544 height 74
paste textarea "Transformer le texte "Chrono" au format button."
click at [685, 469] on textarea "et cette phrase de debut est bien ? Transformer le texte "Chrono" au format but…" at bounding box center [634, 489] width 544 height 74
type textarea "et cette phrase de debut est bien ? Transformer le texte "Chrono" actuellement …"
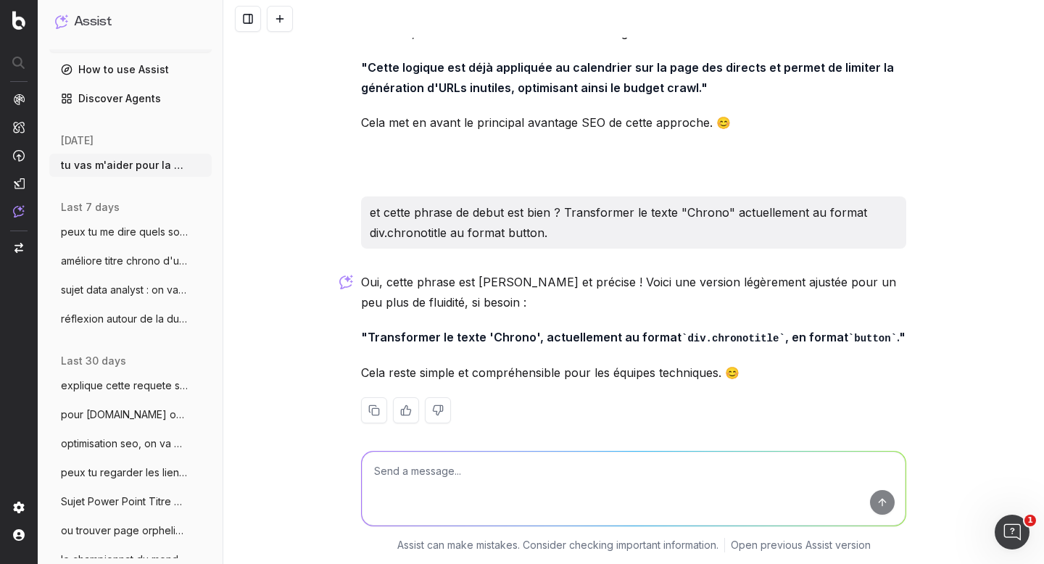
scroll to position [8952, 0]
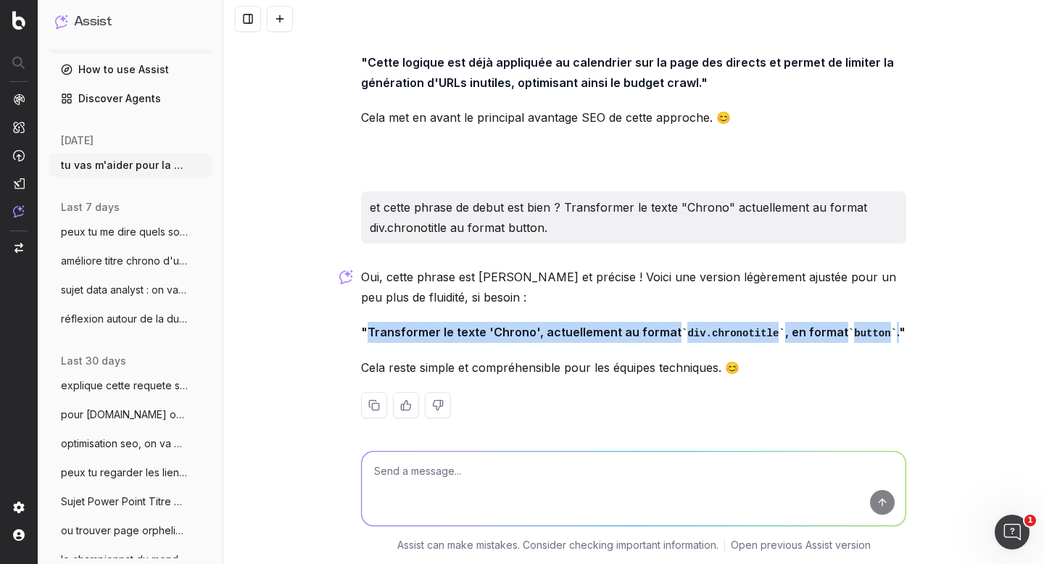
drag, startPoint x: 363, startPoint y: 323, endPoint x: 886, endPoint y: 326, distance: 522.9
click at [886, 326] on strong ""Transformer le texte 'Chrono', actuellement au format div.chronotitle , en for…" at bounding box center [633, 332] width 545 height 15
copy strong "Transformer le texte 'Chrono', actuellement au format div.chronotitle , en form…"
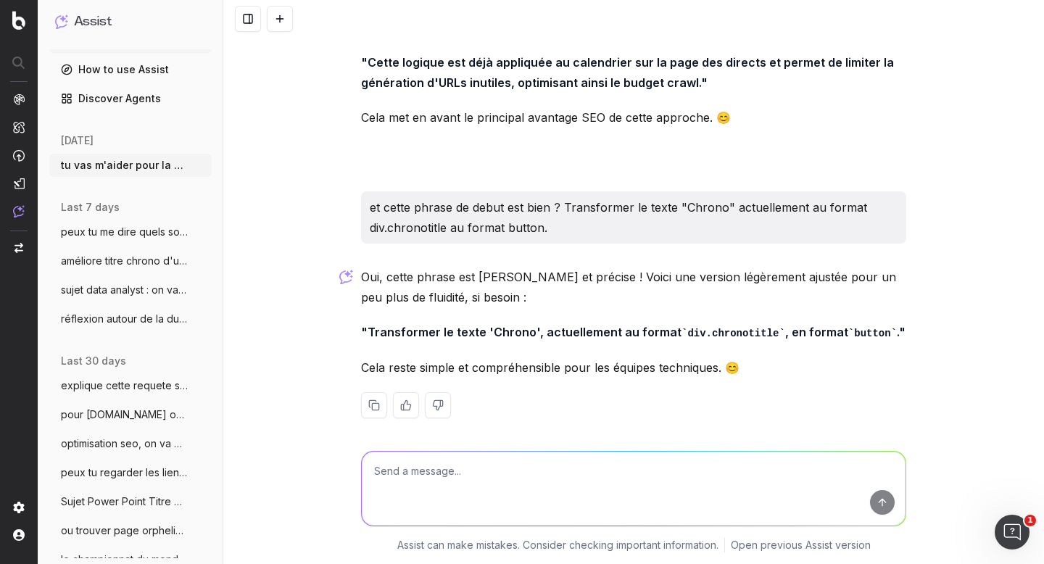
click at [447, 480] on textarea at bounding box center [634, 489] width 544 height 74
click at [411, 471] on textarea "un [DOMAIN_NAME] et un button. n'est pas pareil on est d'accord ?" at bounding box center [634, 489] width 544 height 74
click at [392, 469] on textarea "un a.link.Chrono___nextbutton et un button. n'est pas pareil on est d'accord ?" at bounding box center [634, 489] width 544 height 74
click at [492, 469] on textarea "un a.Link.Chrono___nextbutton et un button. n'est pas pareil on est d'accord ?" at bounding box center [634, 489] width 544 height 74
click at [583, 468] on textarea "un a.Link.Chrono___nextButton et un button. n'est pas pareil on est d'accord ?" at bounding box center [634, 489] width 544 height 74
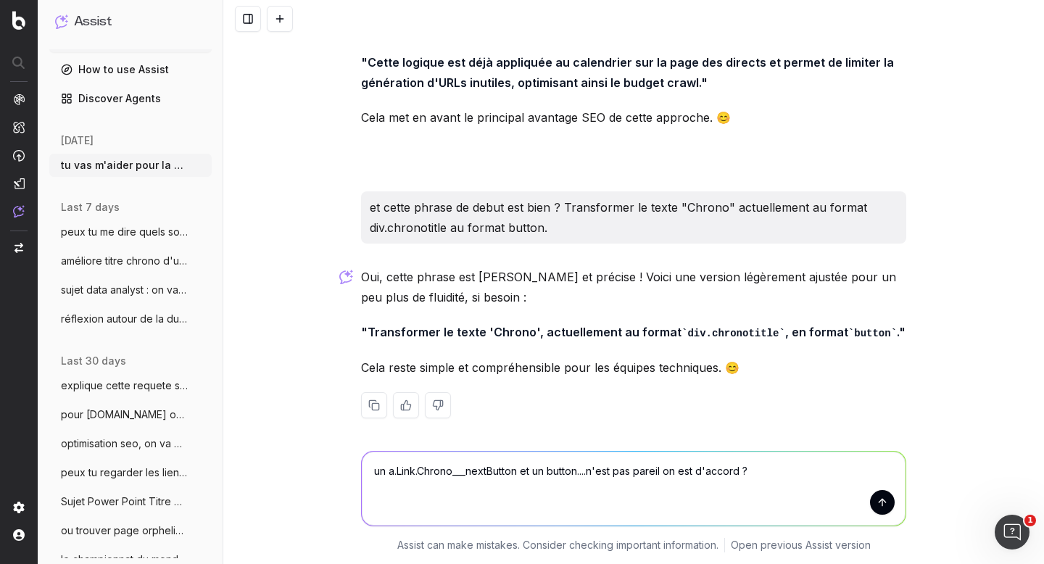
type textarea "un a.Link.Chrono___nextButton et un button.... n'est pas pareil on est d'accord…"
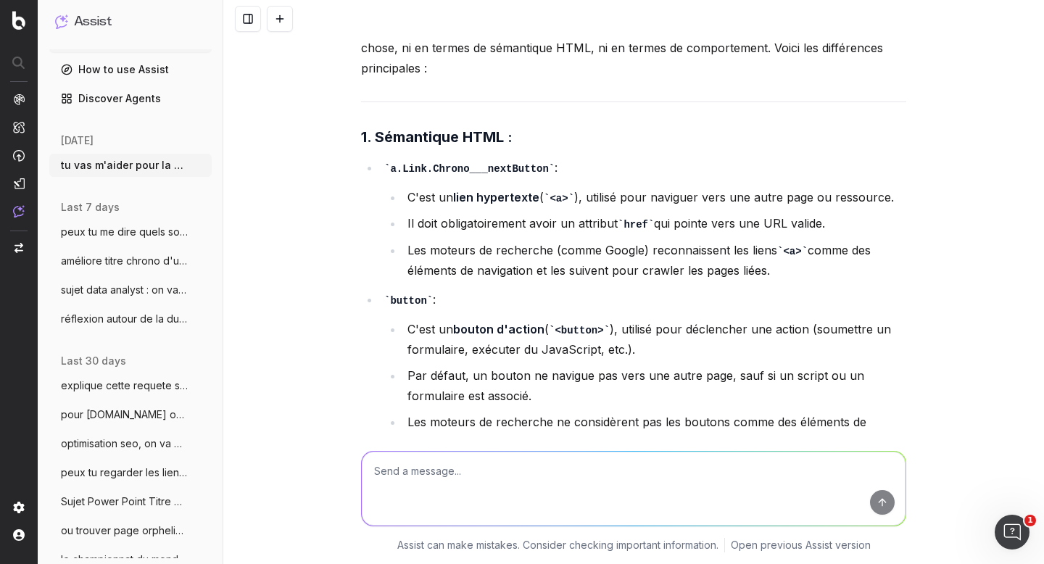
scroll to position [9419, 0]
